Goal: Task Accomplishment & Management: Manage account settings

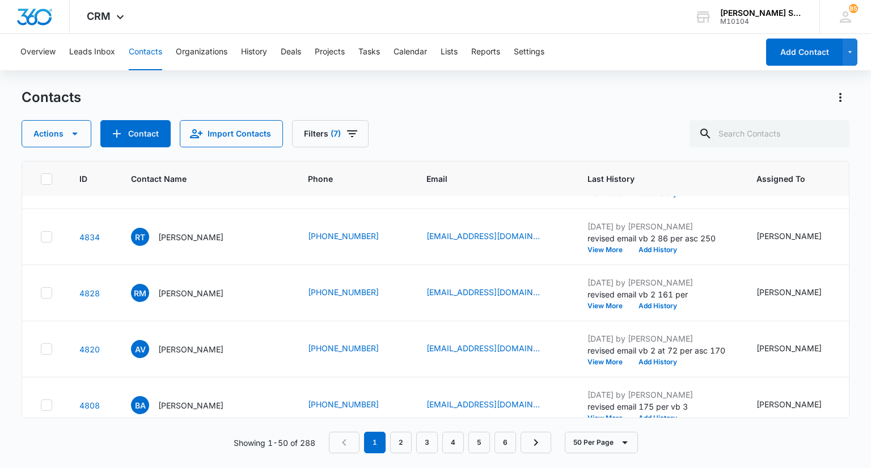
scroll to position [555, 0]
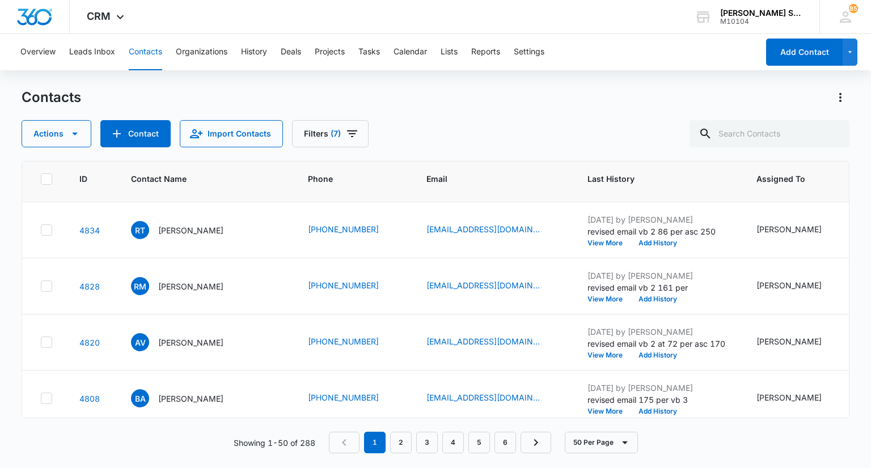
click at [181, 180] on p "[PERSON_NAME]" at bounding box center [190, 174] width 65 height 12
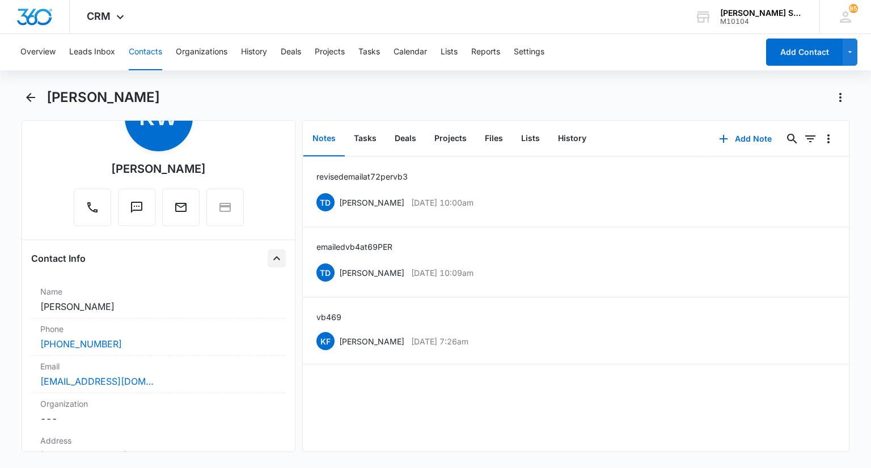
scroll to position [57, 0]
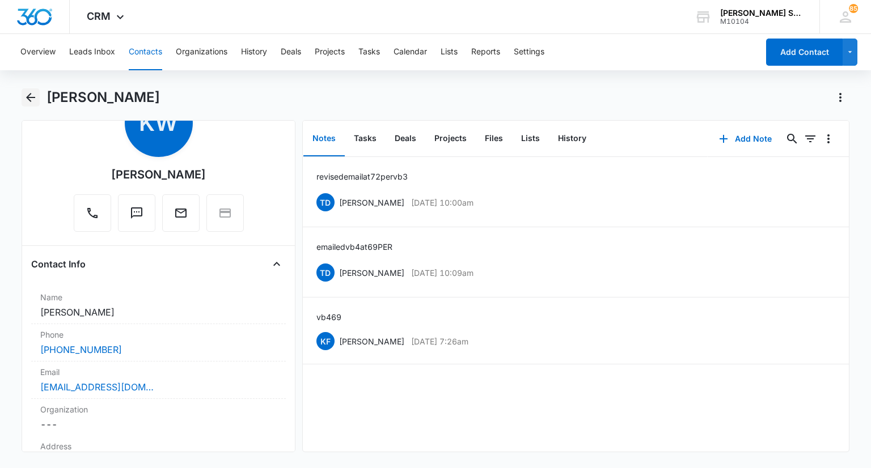
click at [31, 96] on icon "Back" at bounding box center [31, 98] width 14 height 14
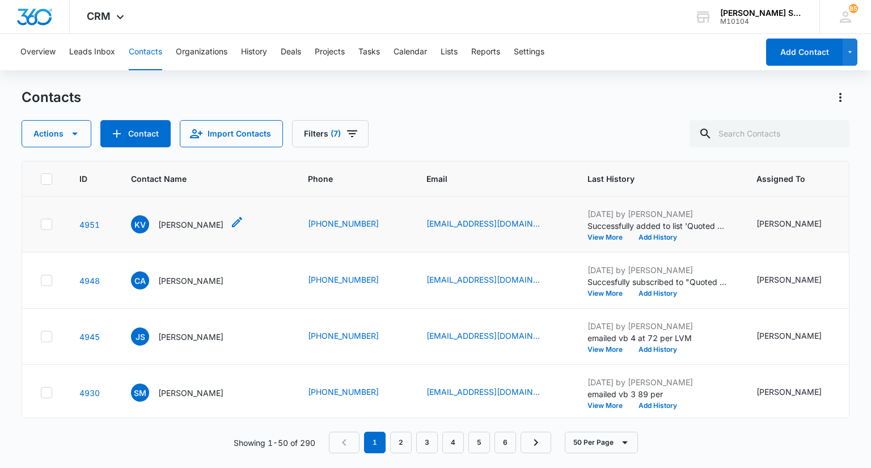
click at [184, 227] on p "[PERSON_NAME]" at bounding box center [190, 225] width 65 height 12
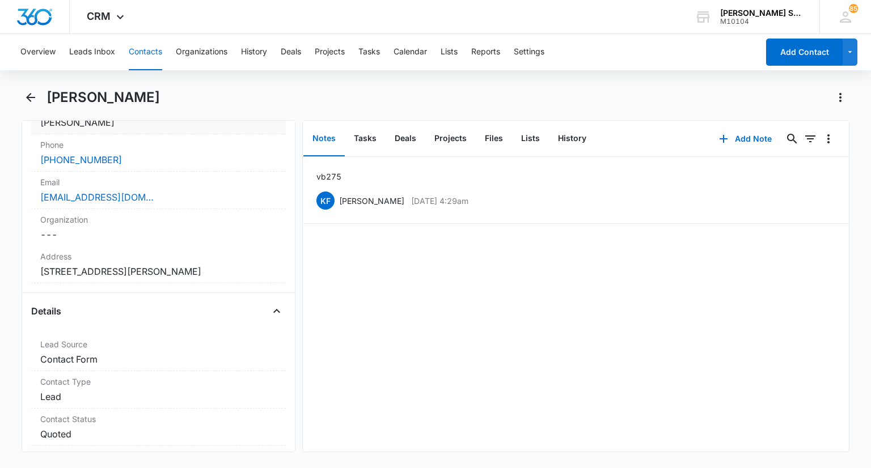
scroll to position [227, 0]
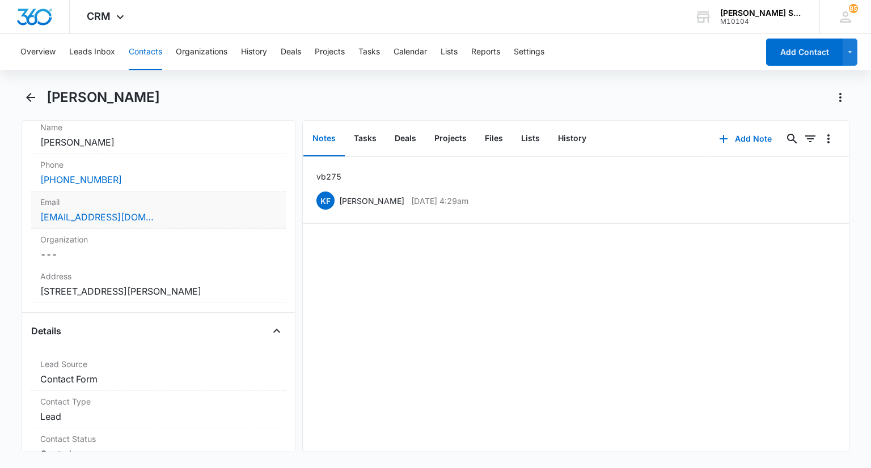
click at [163, 211] on div "[EMAIL_ADDRESS][DOMAIN_NAME]" at bounding box center [158, 217] width 236 height 14
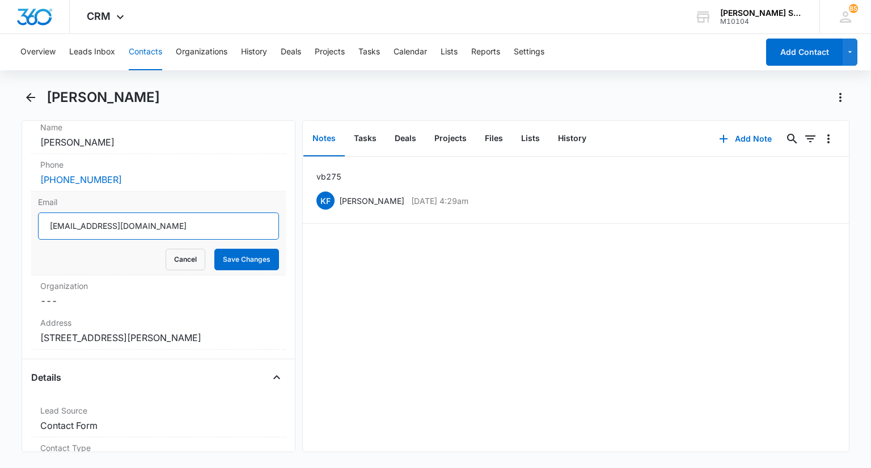
drag, startPoint x: 150, startPoint y: 227, endPoint x: 49, endPoint y: 227, distance: 100.9
click at [49, 227] on input "[EMAIL_ADDRESS][DOMAIN_NAME]" at bounding box center [158, 226] width 240 height 27
click at [165, 260] on button "Cancel" at bounding box center [185, 260] width 40 height 22
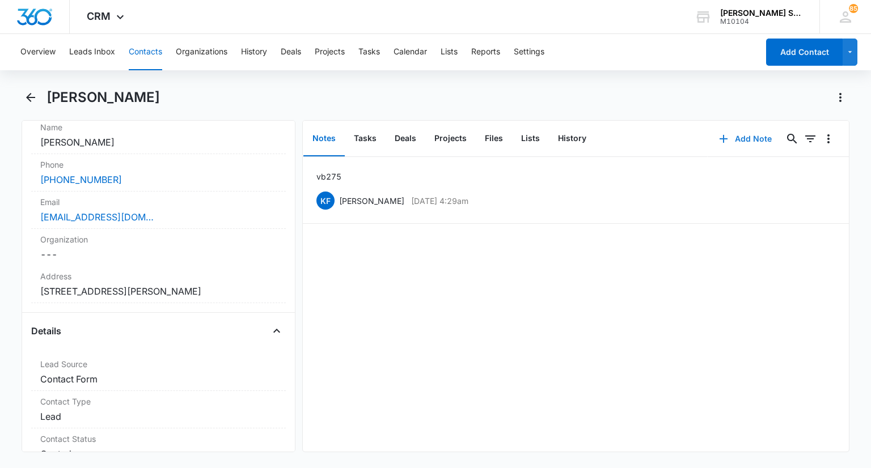
click at [744, 135] on button "Add Note" at bounding box center [744, 138] width 75 height 27
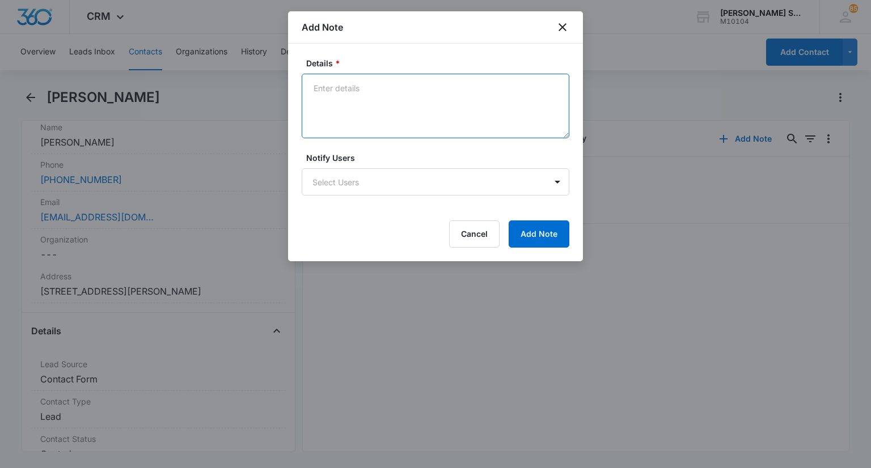
click at [404, 98] on textarea "Details *" at bounding box center [436, 106] width 268 height 65
type textarea "LVM emailed 72 per asc 195 vb2"
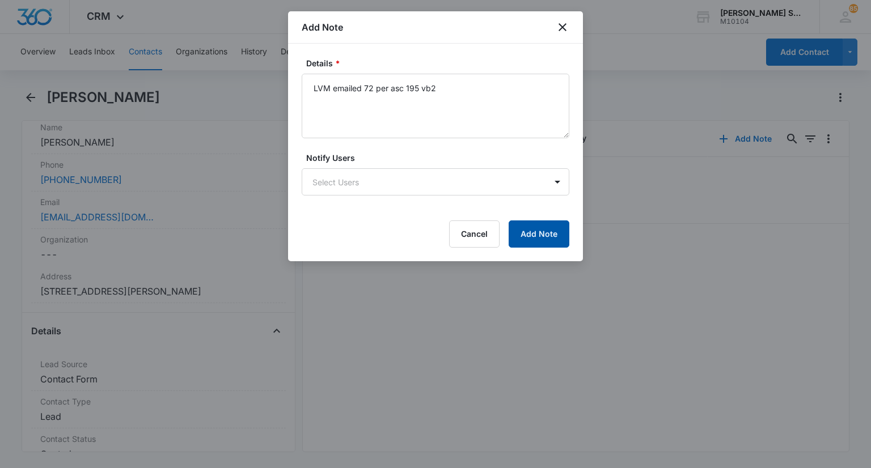
click at [527, 235] on button "Add Note" at bounding box center [538, 233] width 61 height 27
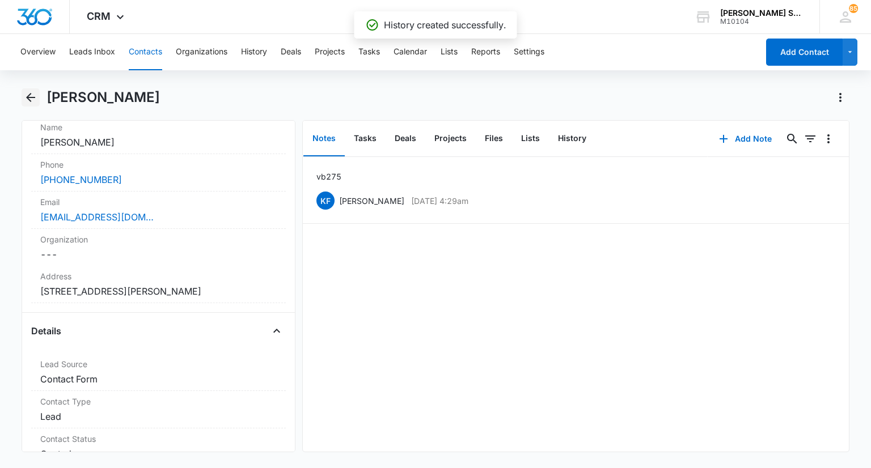
click at [30, 100] on icon "Back" at bounding box center [31, 98] width 14 height 14
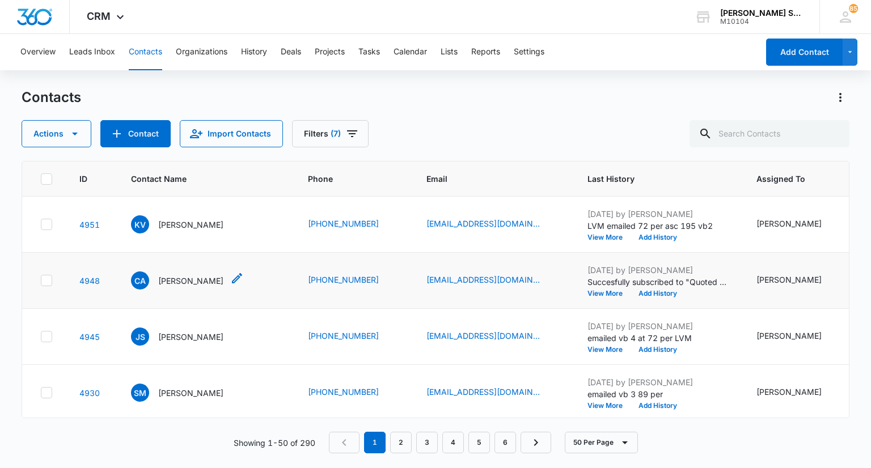
click at [186, 287] on p "[PERSON_NAME]" at bounding box center [190, 281] width 65 height 12
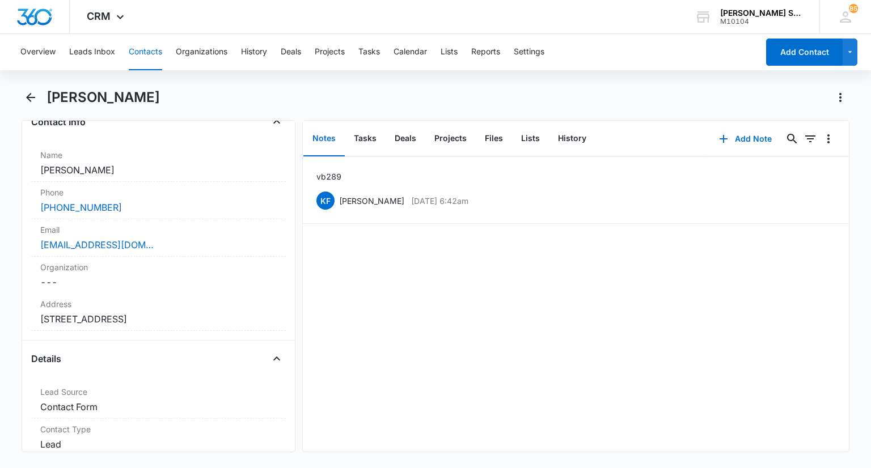
scroll to position [227, 0]
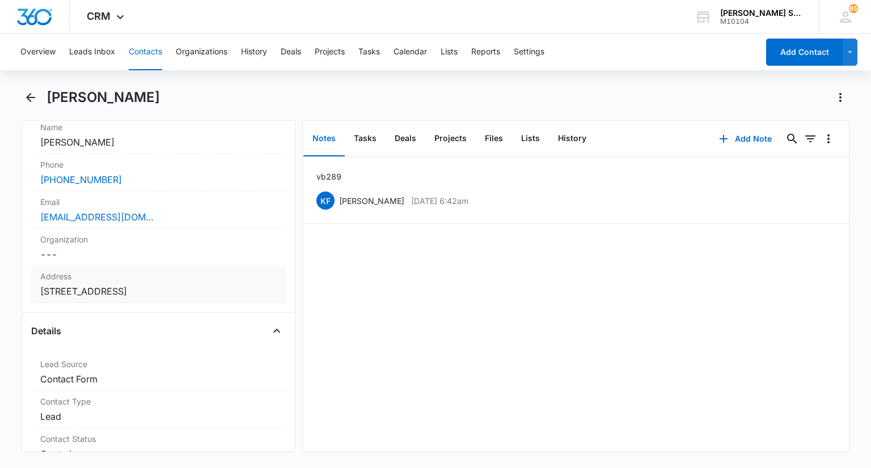
click at [163, 279] on label "Address" at bounding box center [158, 276] width 236 height 12
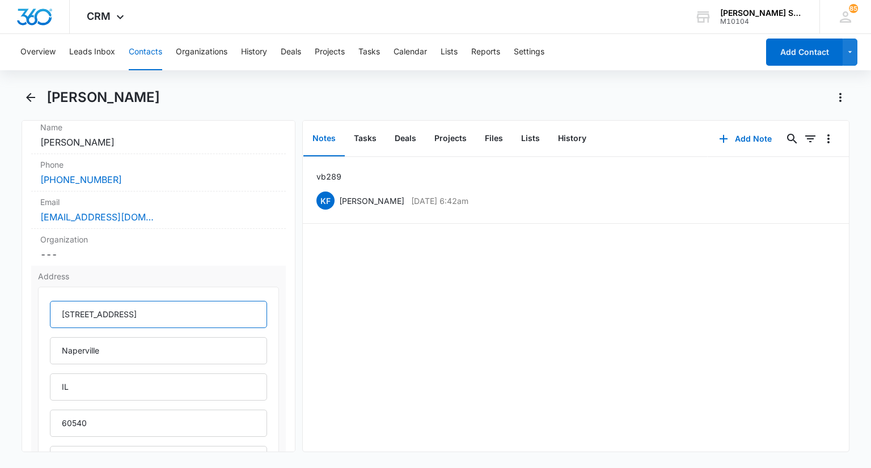
drag, startPoint x: 162, startPoint y: 313, endPoint x: 62, endPoint y: 311, distance: 100.4
click at [62, 311] on input "[STREET_ADDRESS]" at bounding box center [158, 314] width 217 height 27
click at [745, 141] on button "Add Note" at bounding box center [744, 138] width 75 height 27
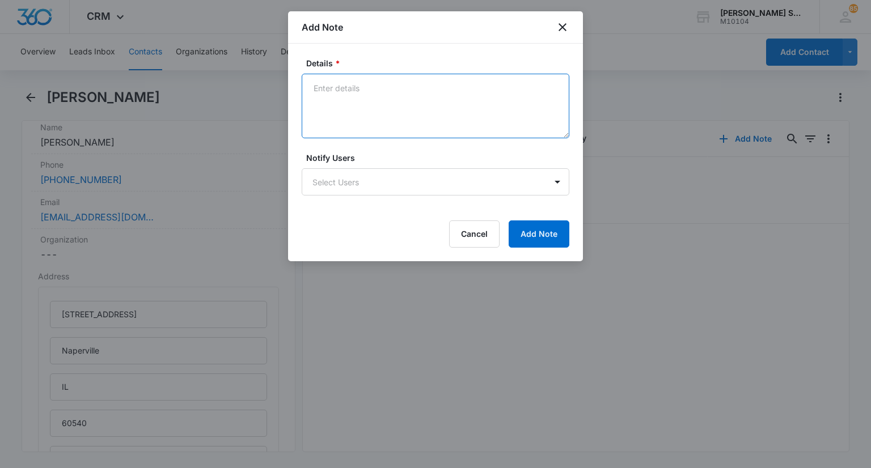
click at [415, 112] on textarea "Details *" at bounding box center [436, 106] width 268 height 65
type textarea "asc 250 vb 2 89 per"
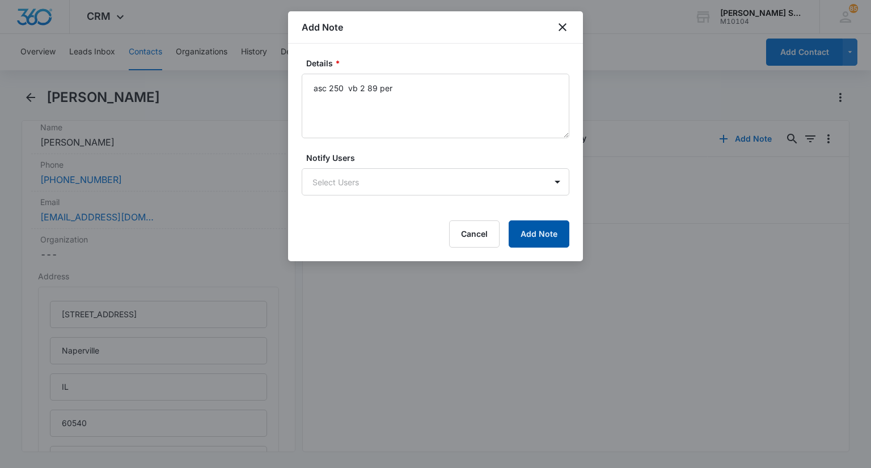
click at [533, 228] on button "Add Note" at bounding box center [538, 233] width 61 height 27
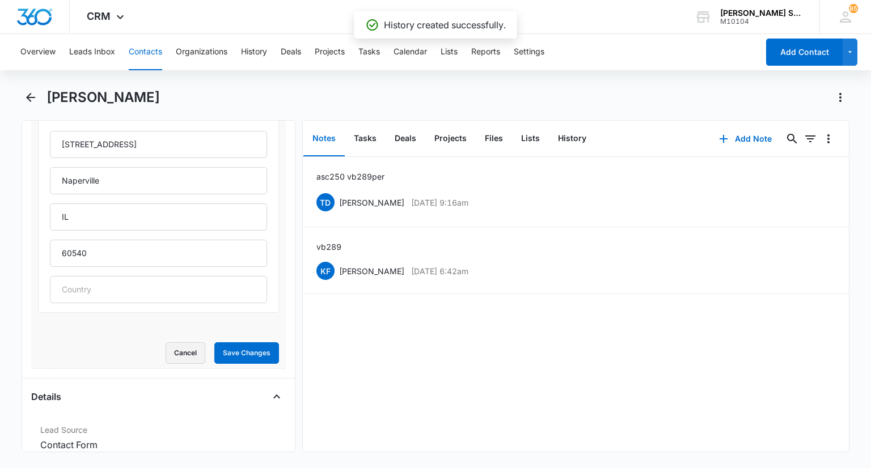
click at [168, 350] on button "Cancel" at bounding box center [185, 353] width 40 height 22
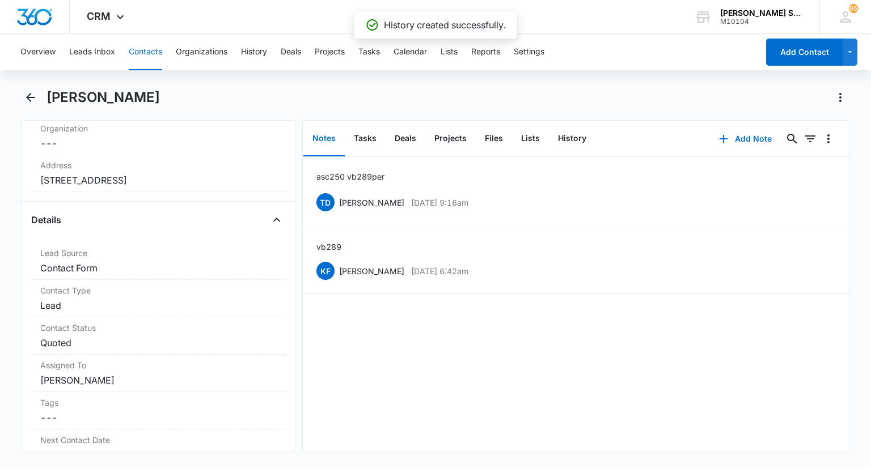
scroll to position [220, 0]
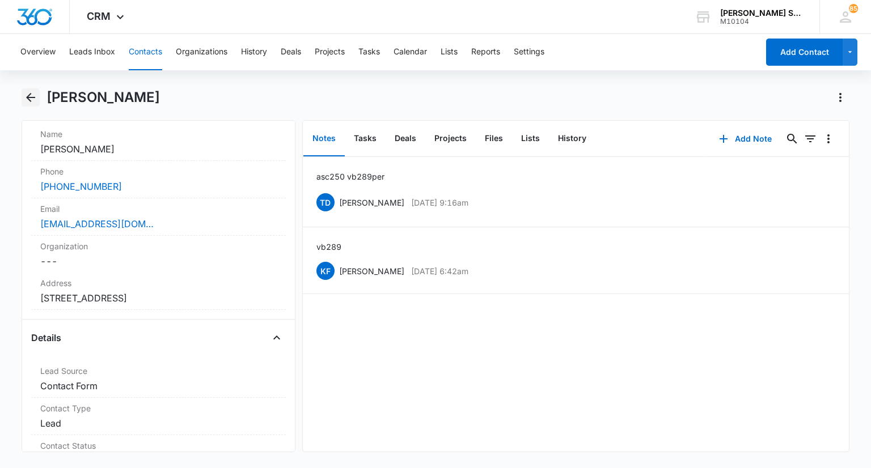
click at [29, 102] on icon "Back" at bounding box center [31, 98] width 14 height 14
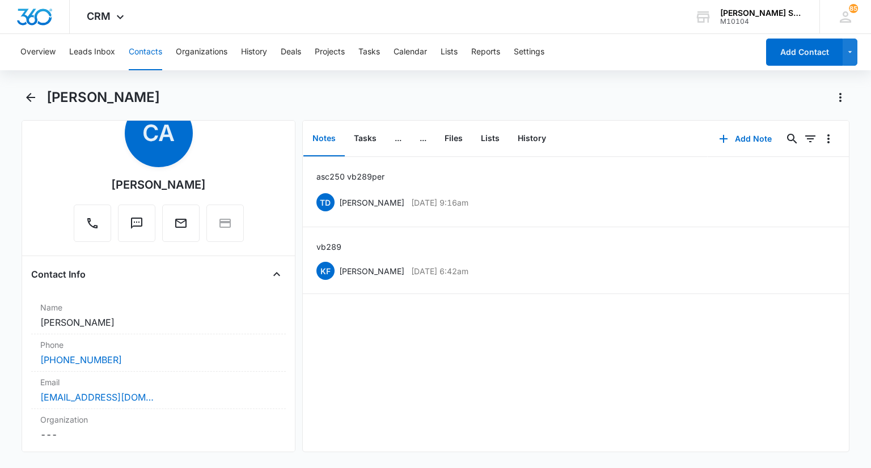
scroll to position [113, 0]
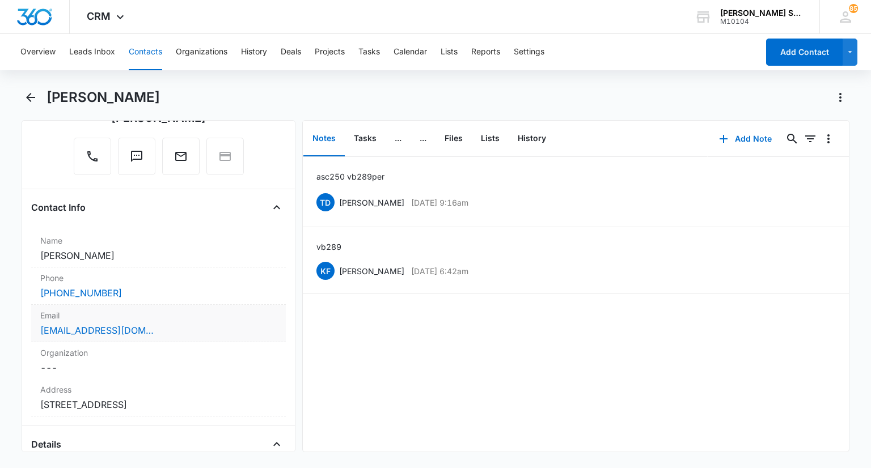
click at [175, 307] on div "Email Cancel Save Changes [EMAIL_ADDRESS][DOMAIN_NAME]" at bounding box center [158, 323] width 254 height 37
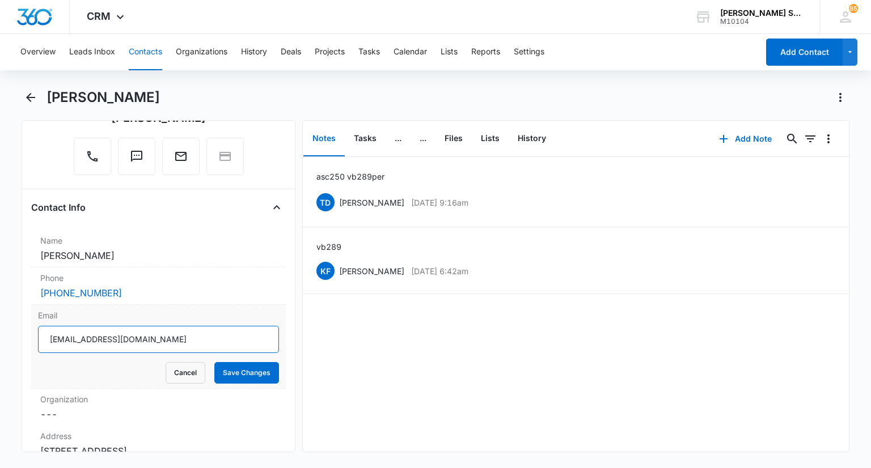
drag, startPoint x: 174, startPoint y: 336, endPoint x: 50, endPoint y: 341, distance: 124.2
click at [50, 341] on input "[EMAIL_ADDRESS][DOMAIN_NAME]" at bounding box center [158, 339] width 240 height 27
click at [185, 373] on button "Cancel" at bounding box center [185, 373] width 40 height 22
